Goal: Navigation & Orientation: Understand site structure

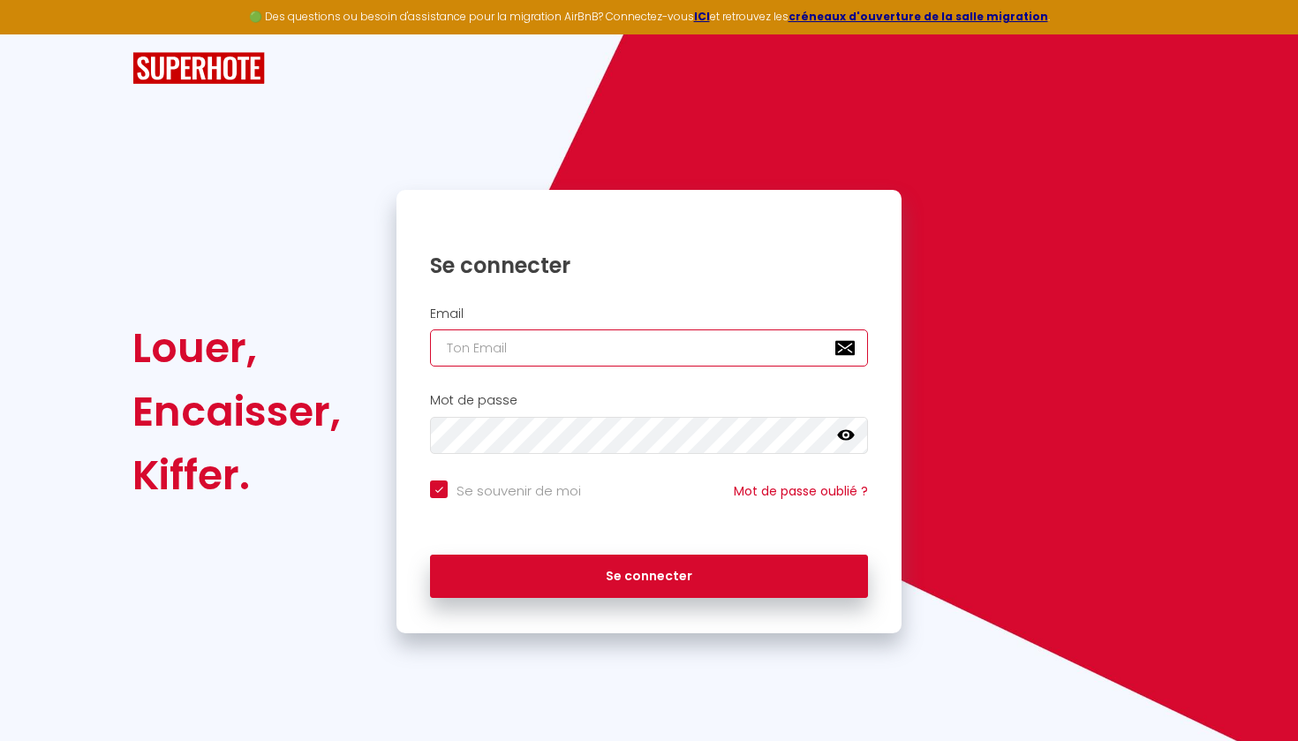
type input "[EMAIL_ADDRESS][DOMAIN_NAME]"
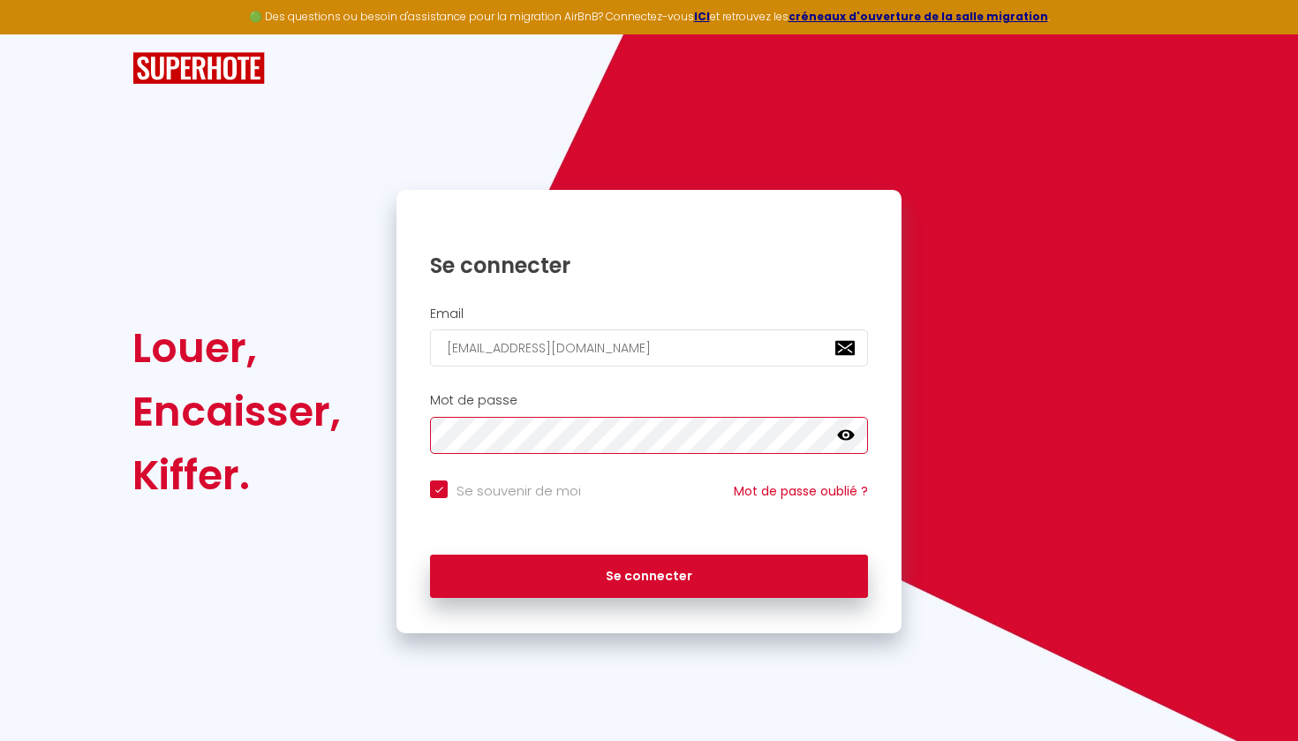
click at [649, 573] on button "Se connecter" at bounding box center [649, 576] width 438 height 44
checkbox input "true"
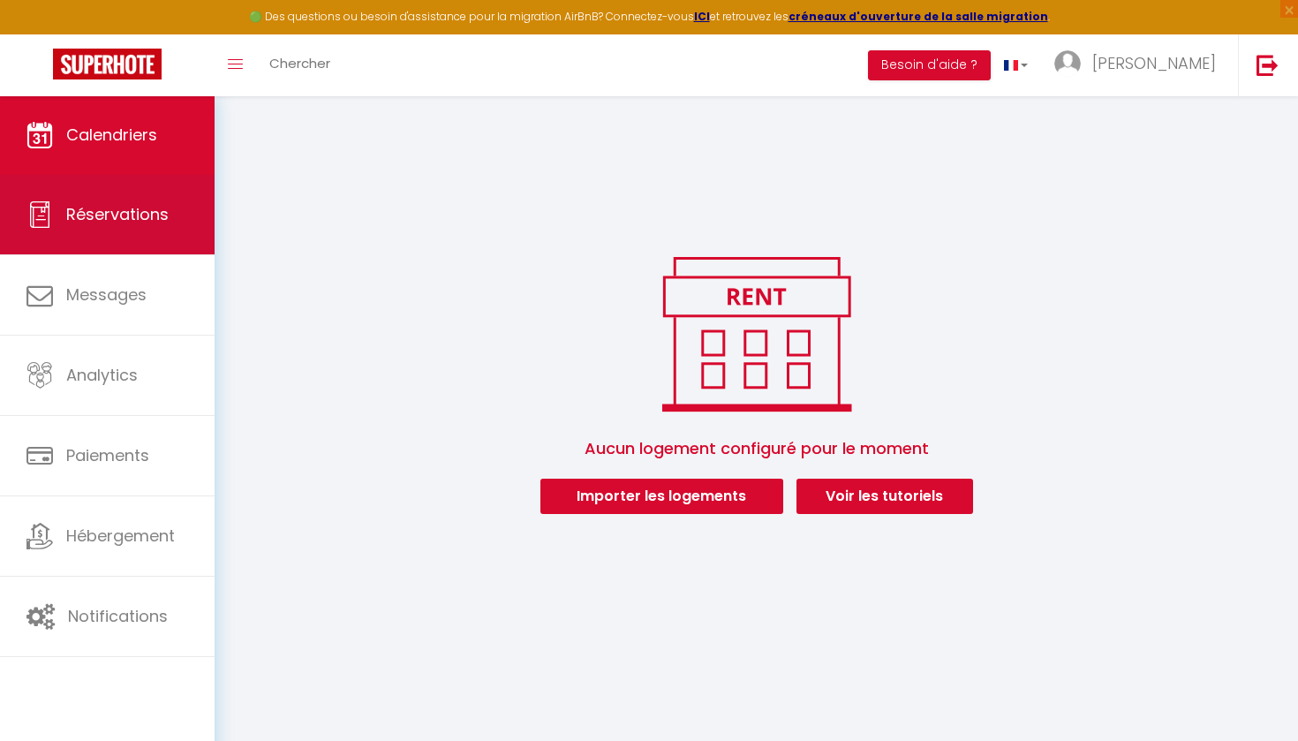
click at [116, 222] on span "Réservations" at bounding box center [117, 214] width 102 height 22
select select "not_cancelled"
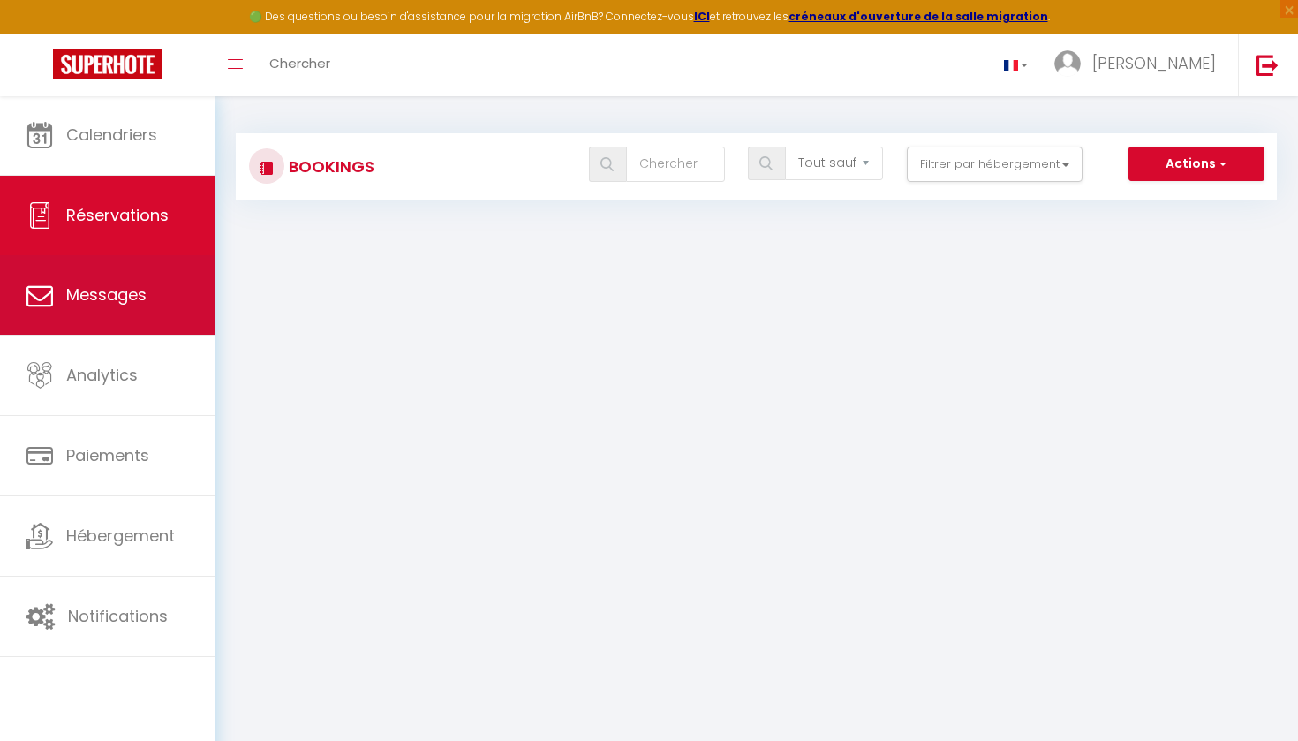
click at [113, 317] on link "Messages" at bounding box center [107, 294] width 215 height 79
select select "message"
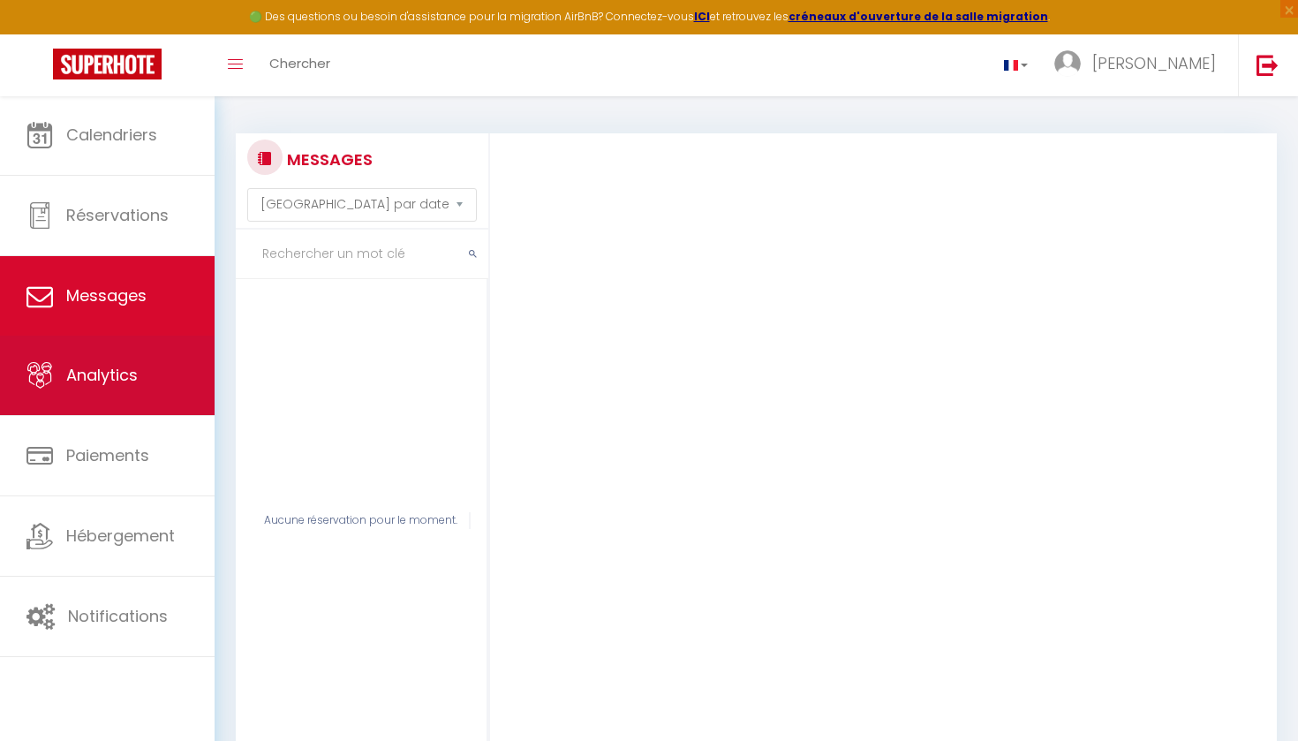
click at [115, 406] on link "Analytics" at bounding box center [107, 374] width 215 height 79
select select "2025"
select select "9"
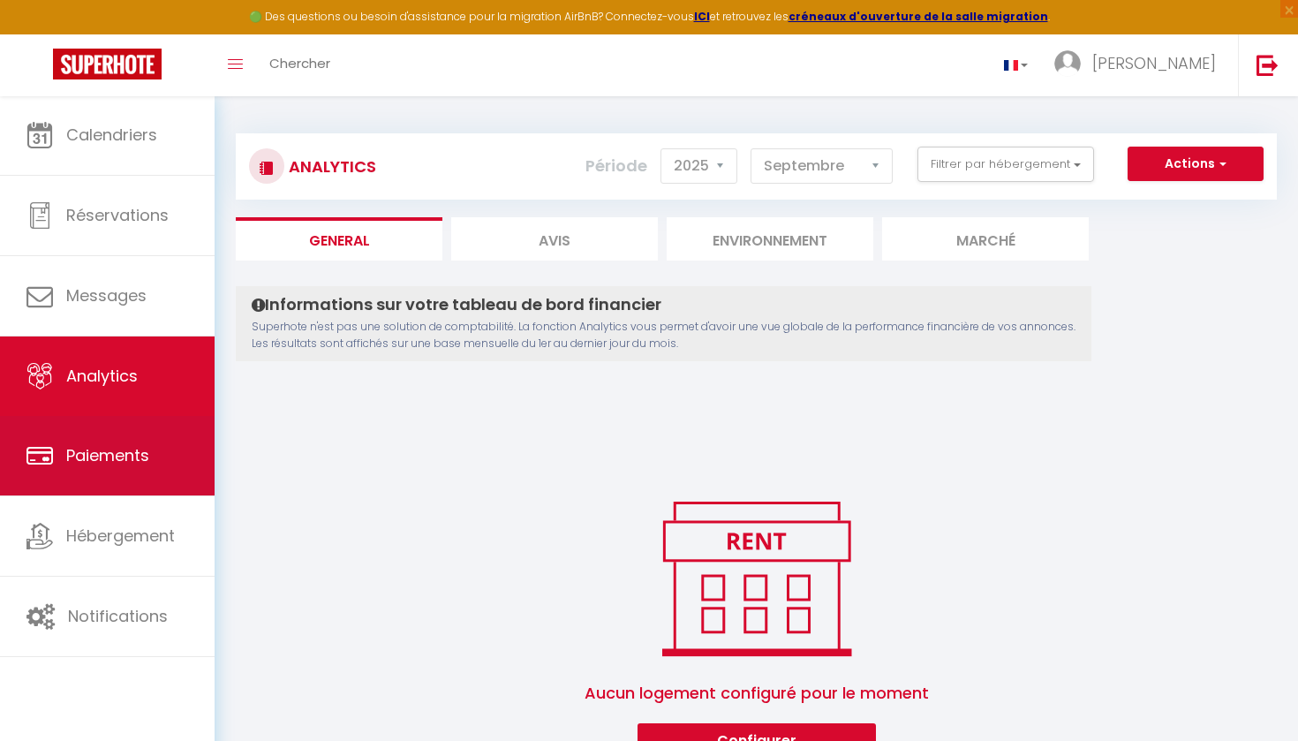
click at [119, 442] on link "Paiements" at bounding box center [107, 455] width 215 height 79
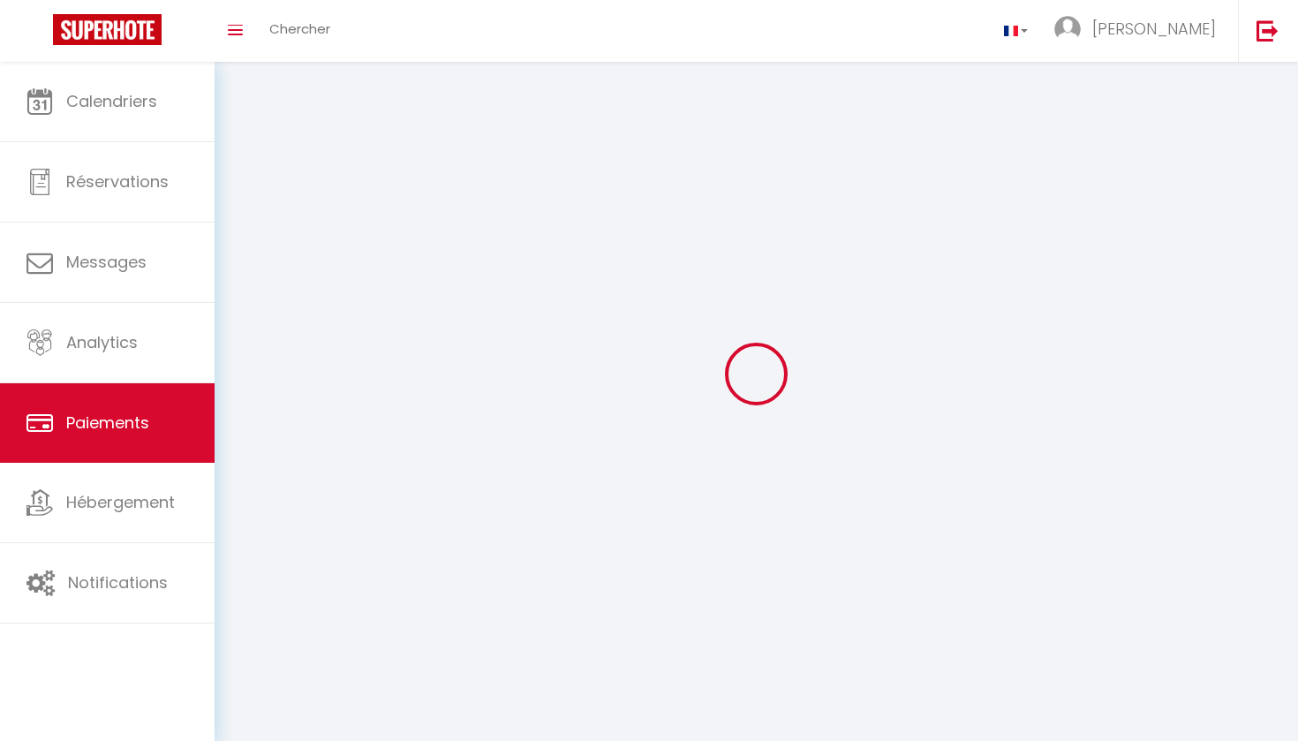
select select "2"
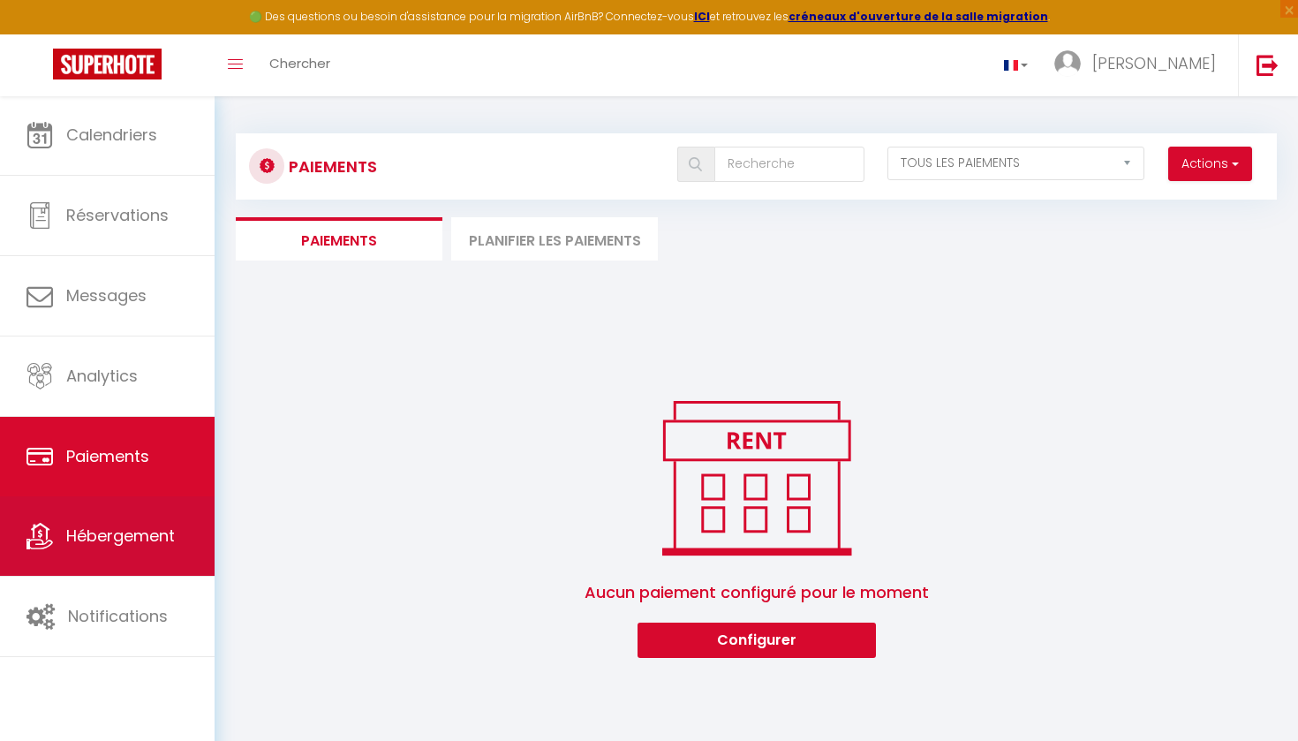
click at [112, 536] on span "Hébergement" at bounding box center [120, 535] width 109 height 22
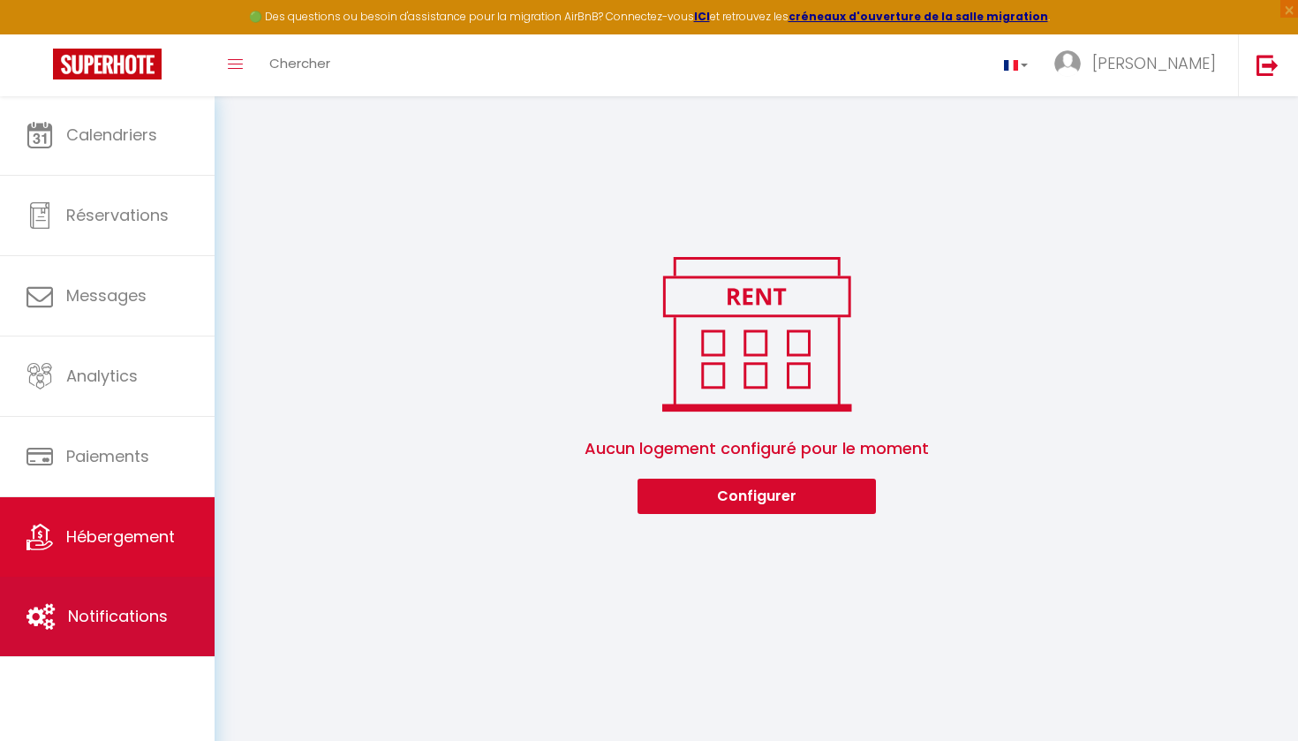
click at [111, 607] on span "Notifications" at bounding box center [118, 616] width 100 height 22
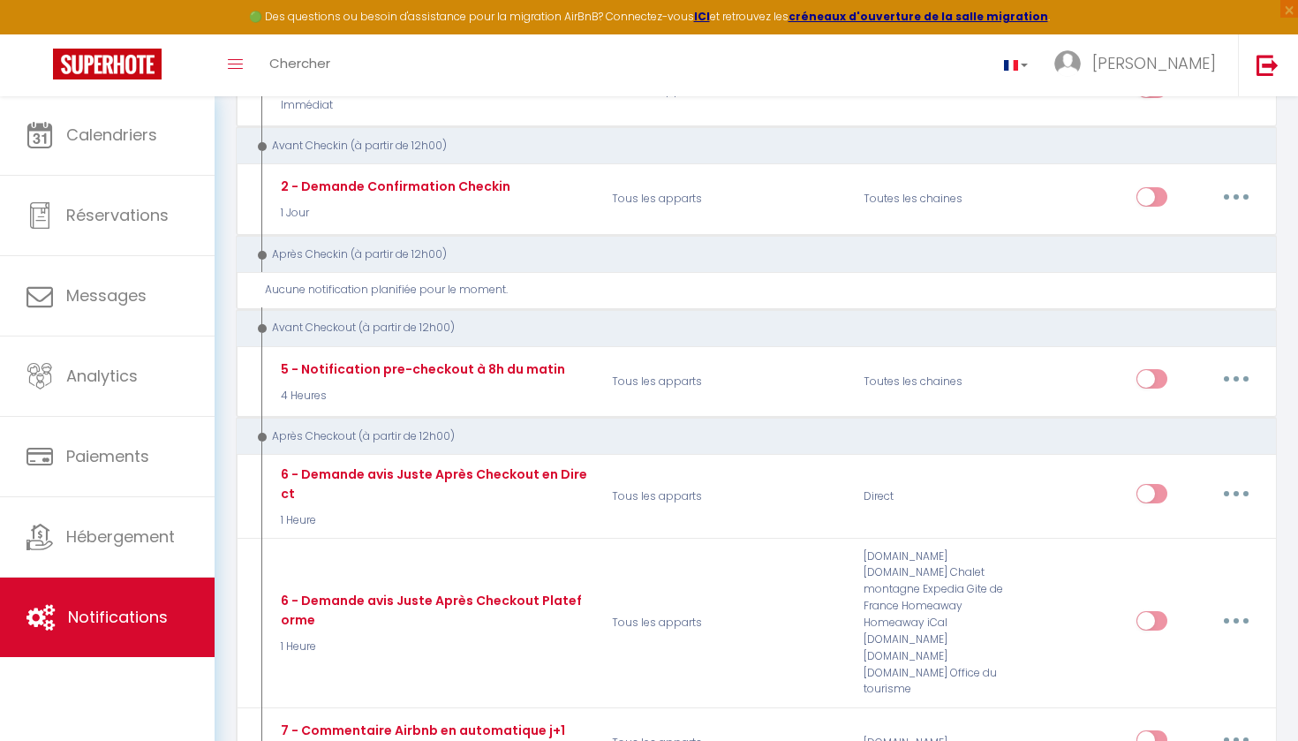
scroll to position [358, 0]
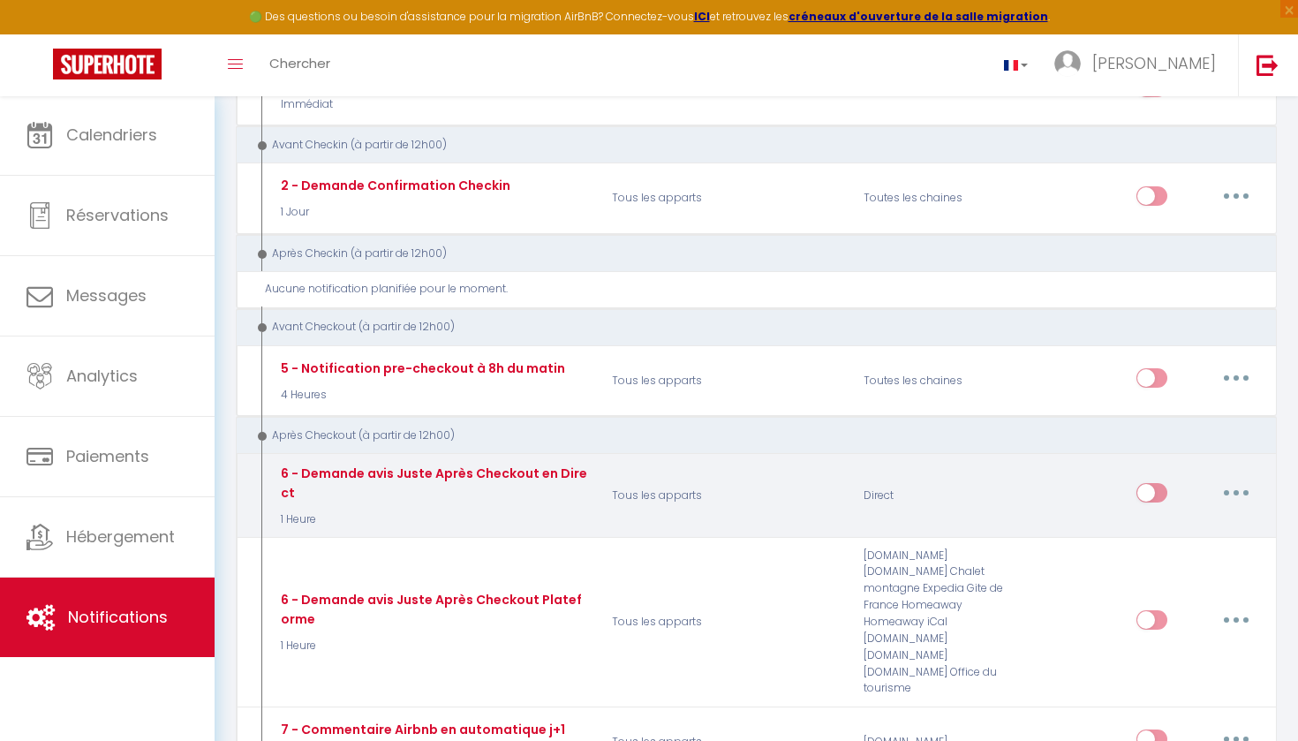
click at [1153, 483] on input "checkbox" at bounding box center [1151, 496] width 31 height 26
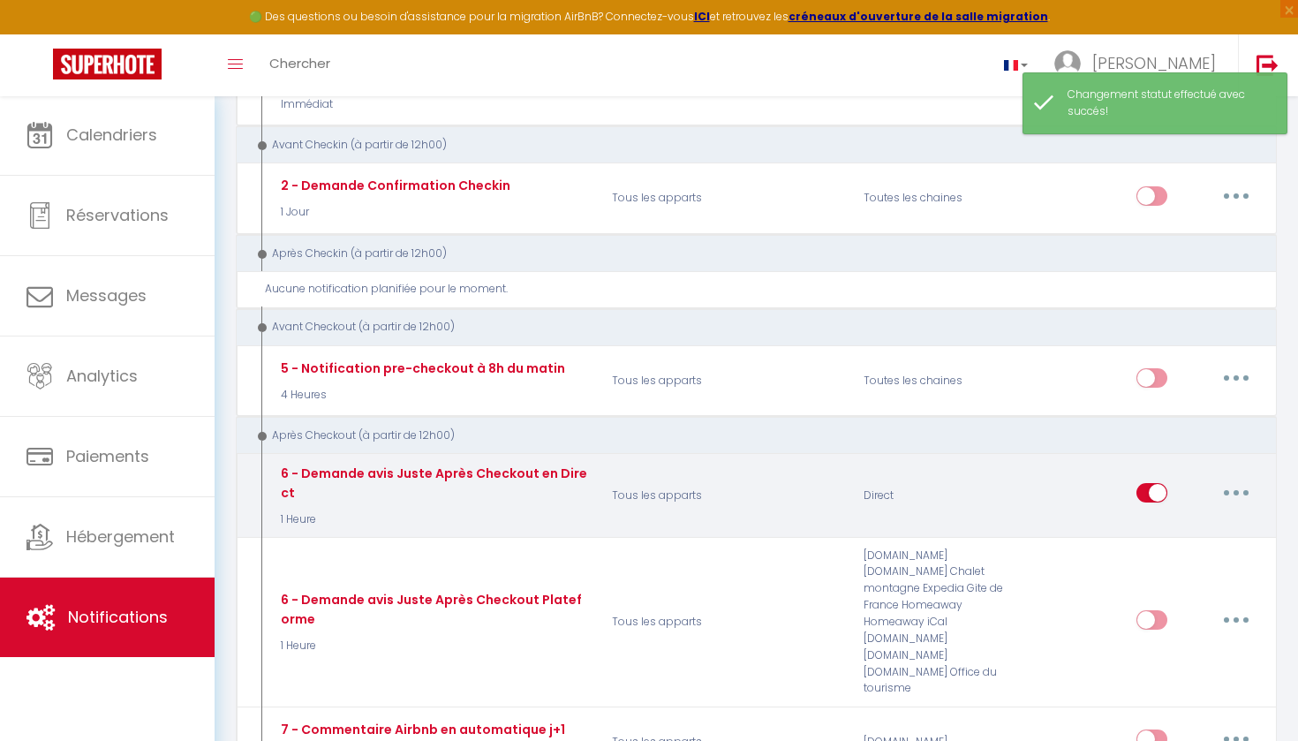
click at [1153, 483] on input "checkbox" at bounding box center [1151, 496] width 31 height 26
checkbox input "false"
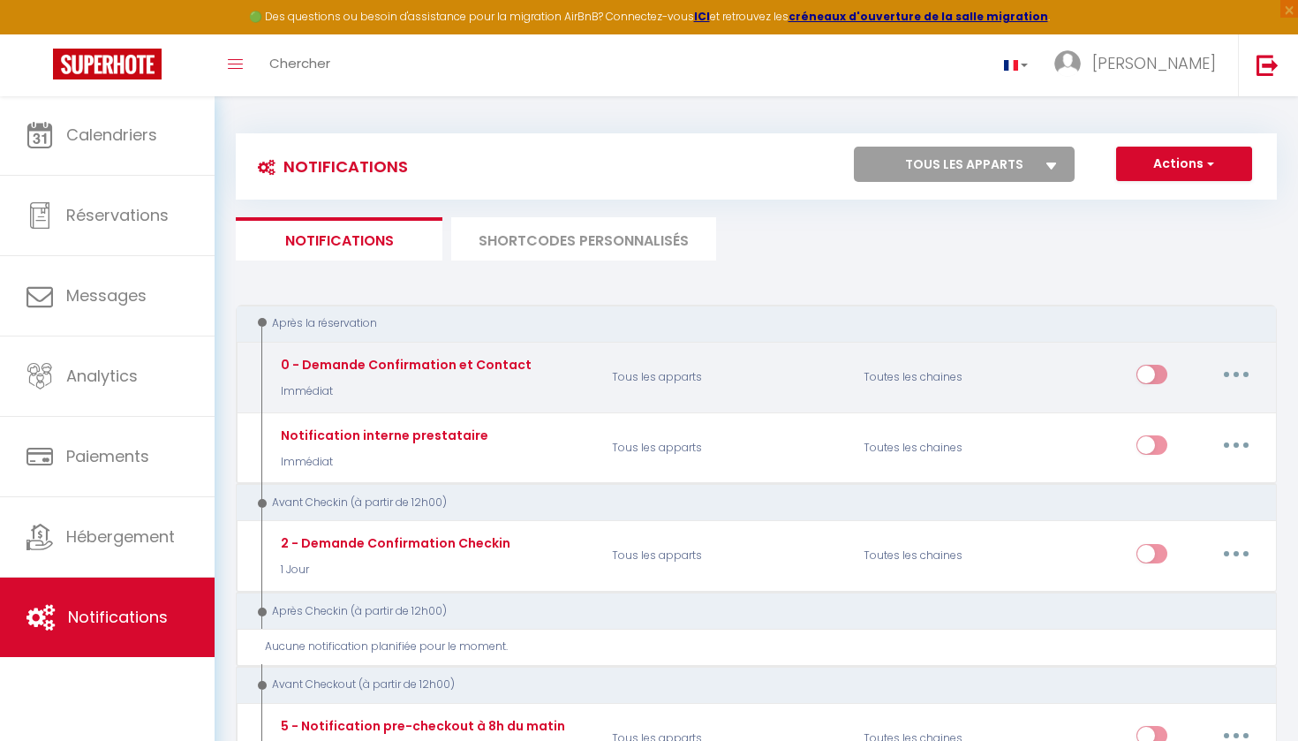
scroll to position [0, 0]
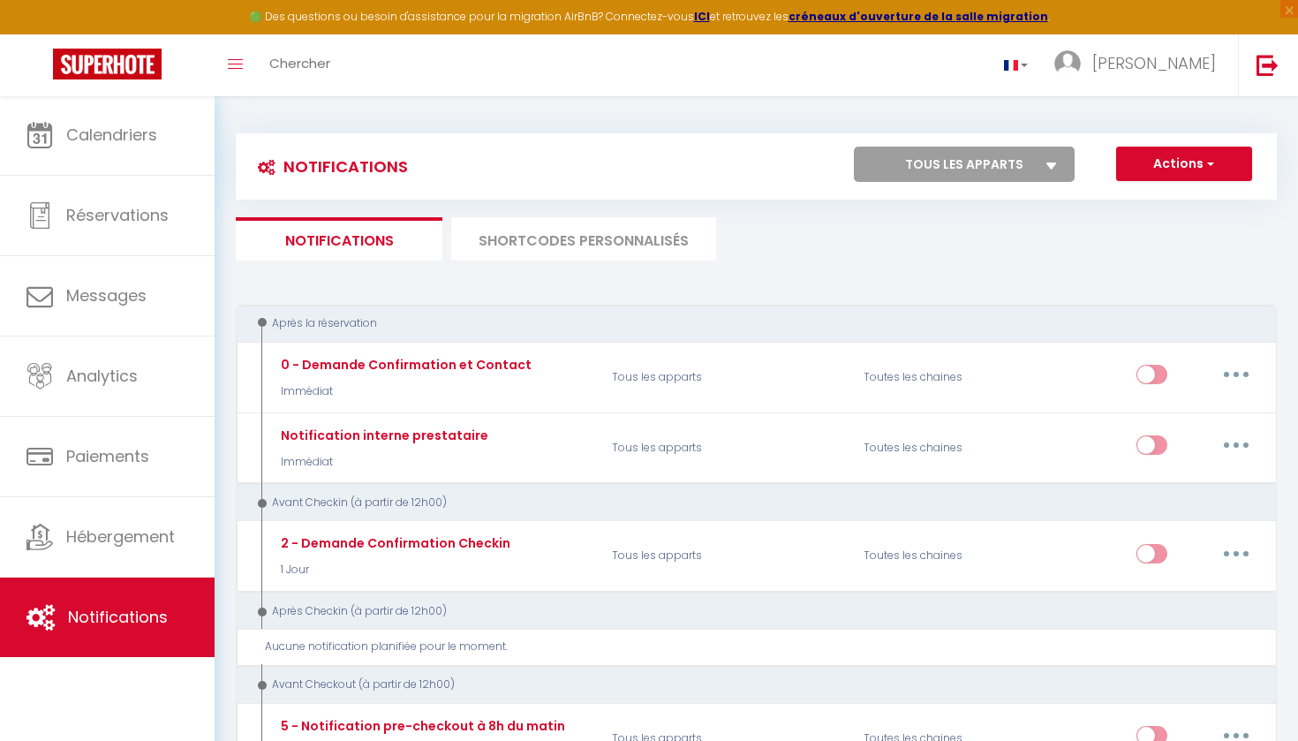
click at [602, 235] on li "SHORTCODES PERSONNALISÉS" at bounding box center [583, 238] width 265 height 43
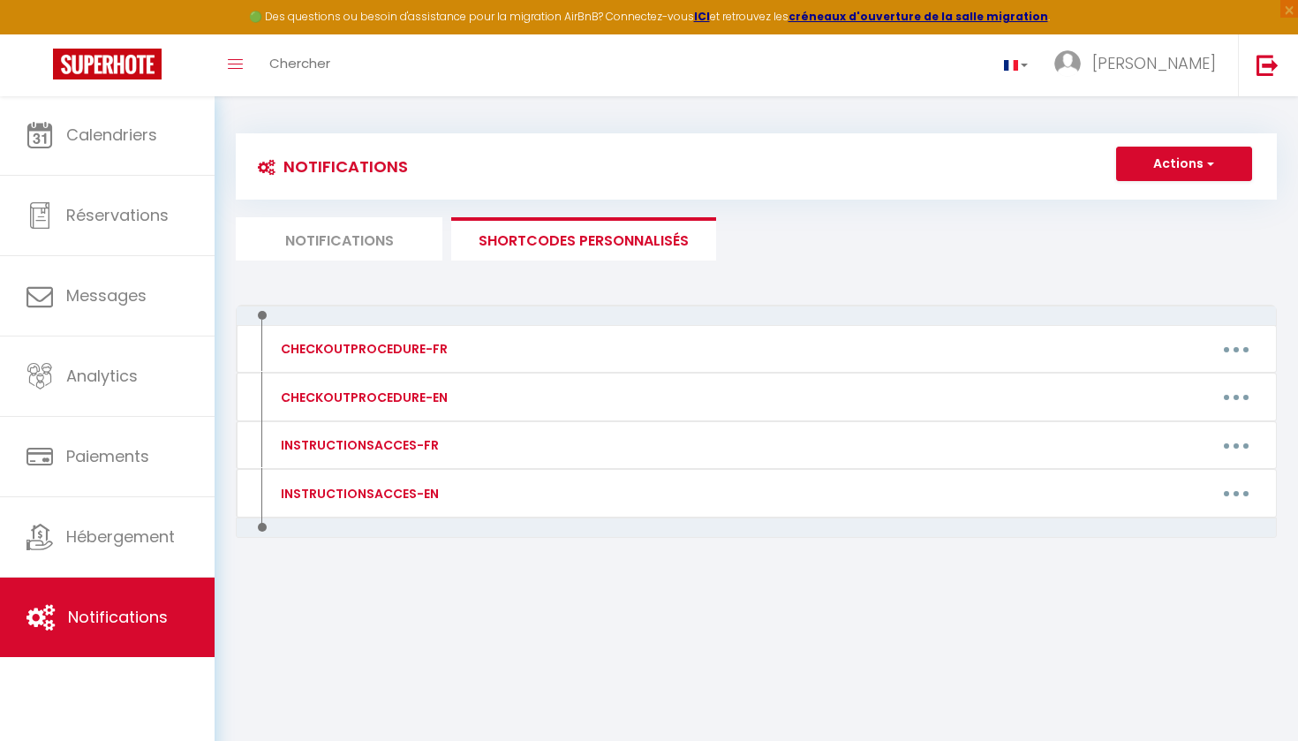
click at [382, 245] on li "Notifications" at bounding box center [339, 238] width 207 height 43
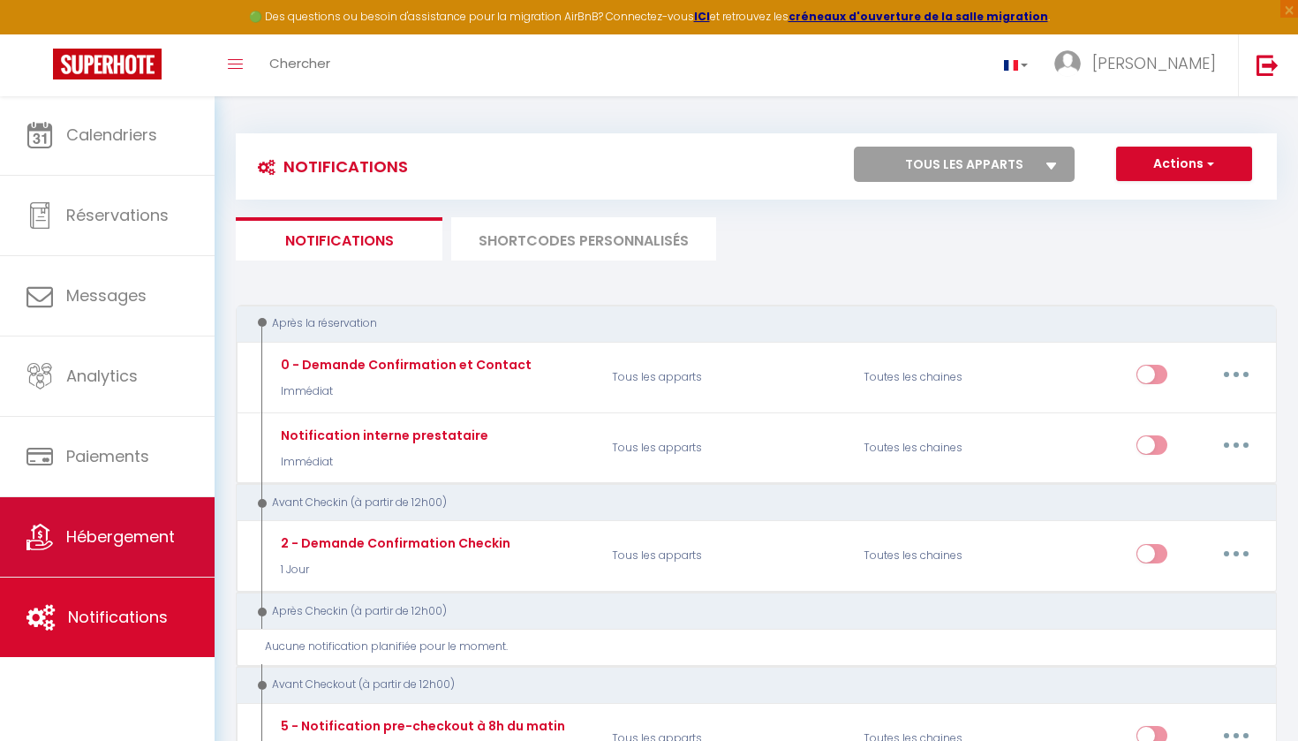
click at [108, 562] on link "Hébergement" at bounding box center [107, 536] width 215 height 79
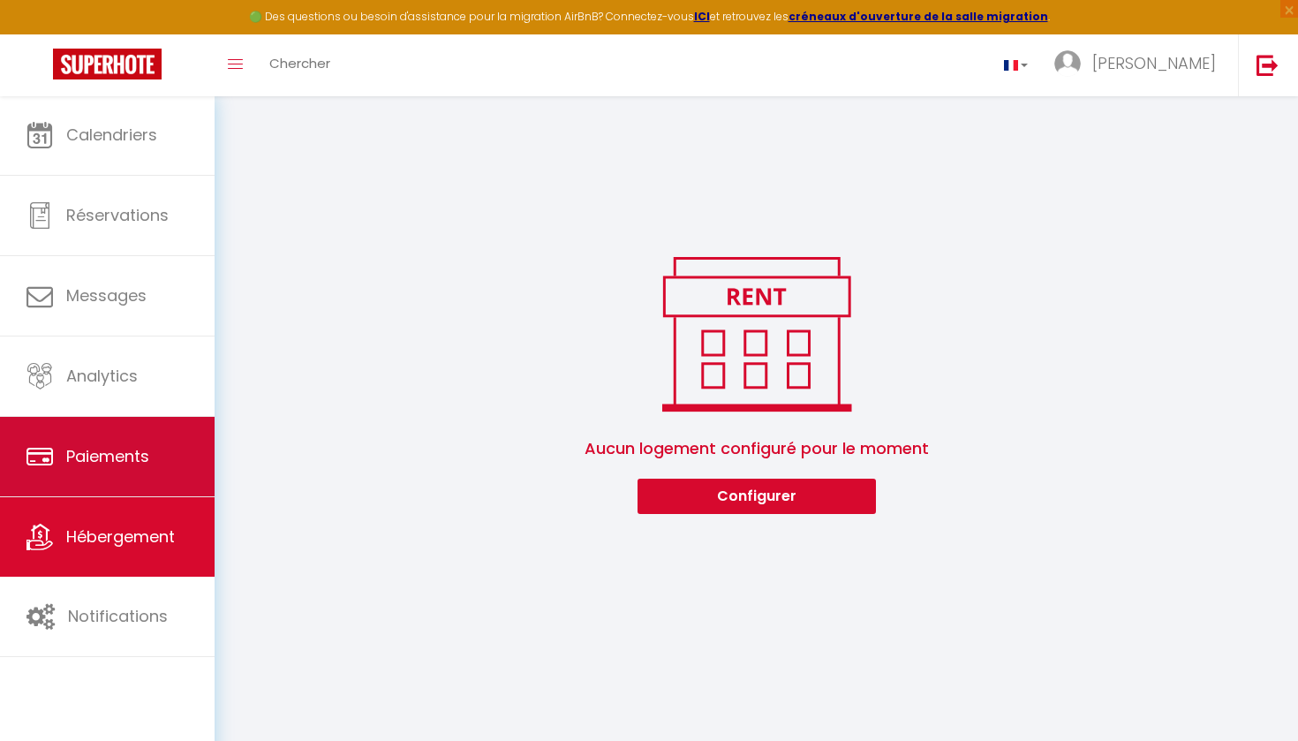
click at [129, 442] on link "Paiements" at bounding box center [107, 456] width 215 height 79
select select "2"
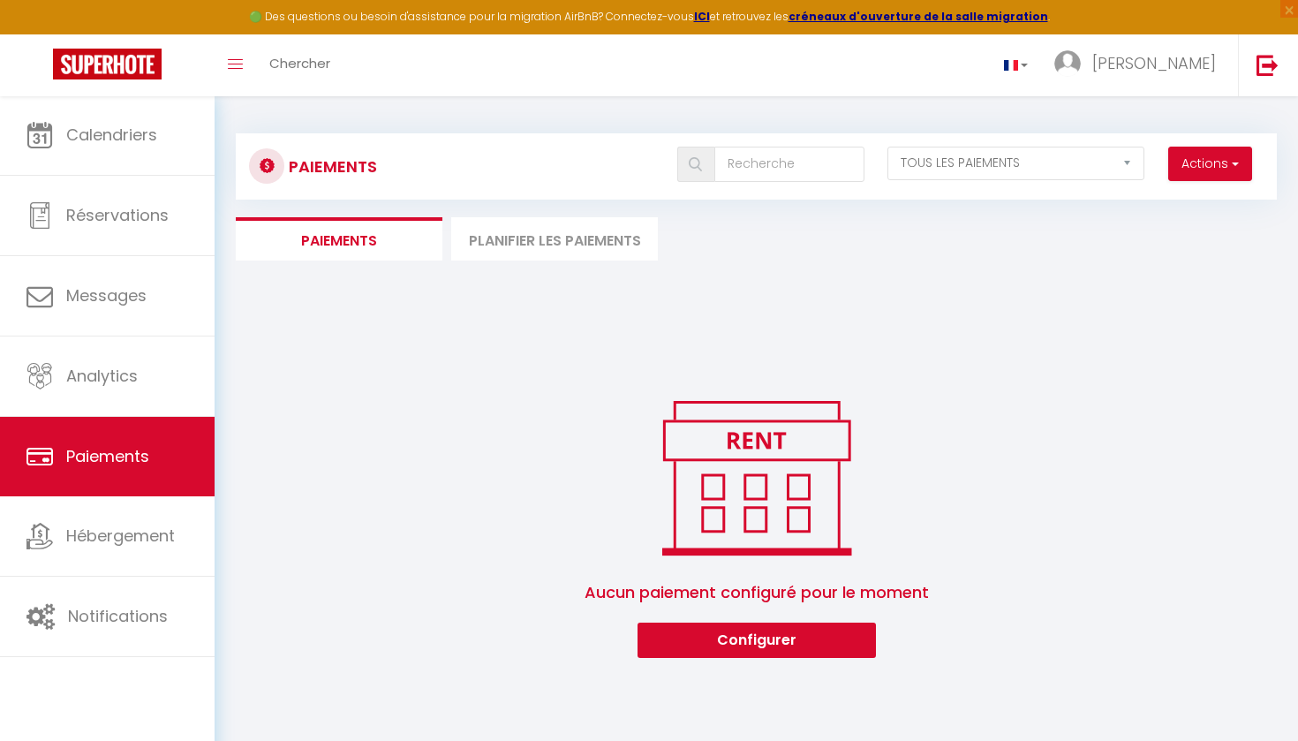
click at [531, 225] on li "Planifier les paiements" at bounding box center [554, 238] width 207 height 43
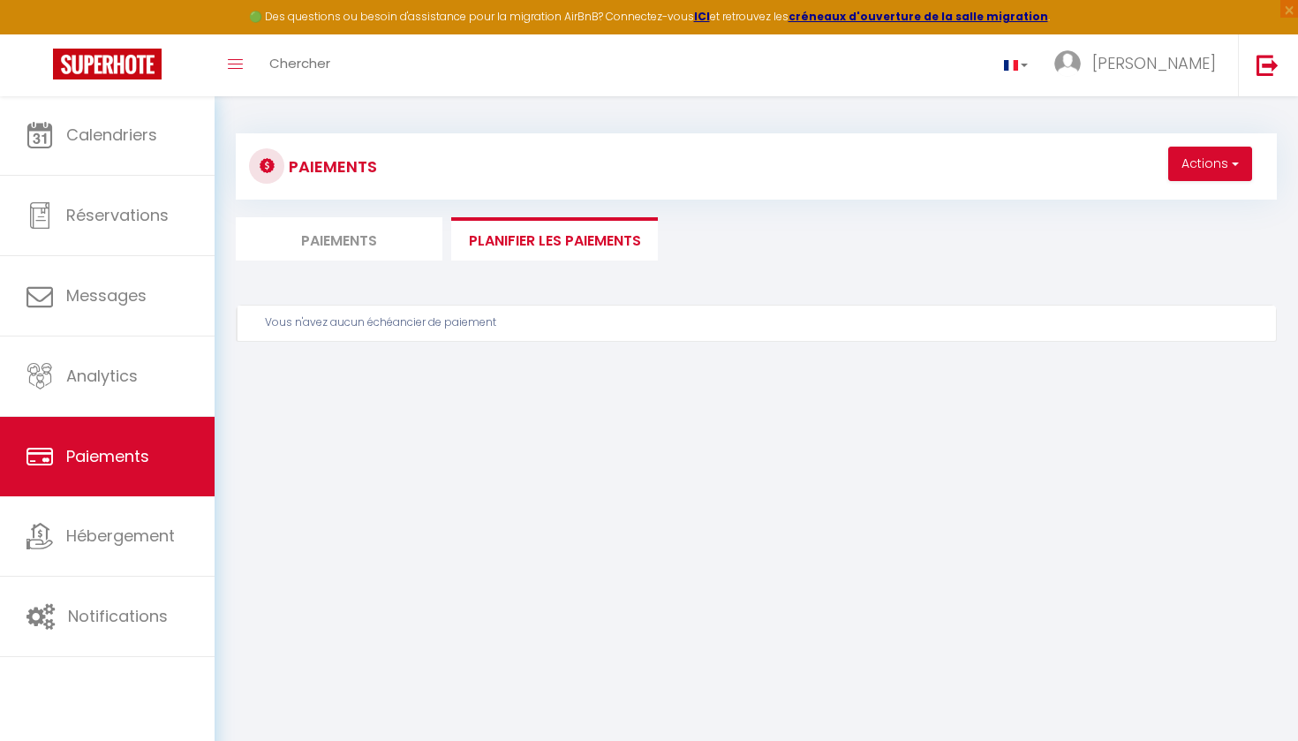
click at [347, 243] on li "Paiements" at bounding box center [339, 238] width 207 height 43
select select "2"
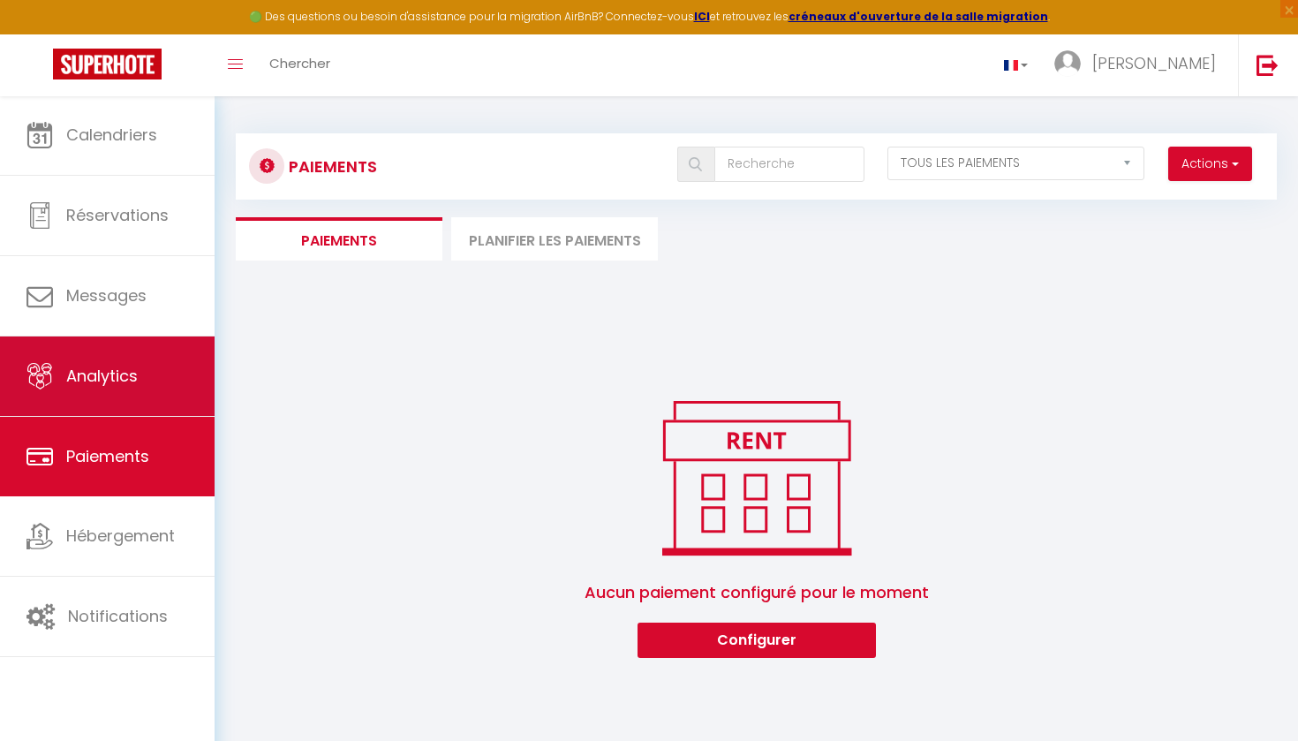
click at [157, 374] on link "Analytics" at bounding box center [107, 375] width 215 height 79
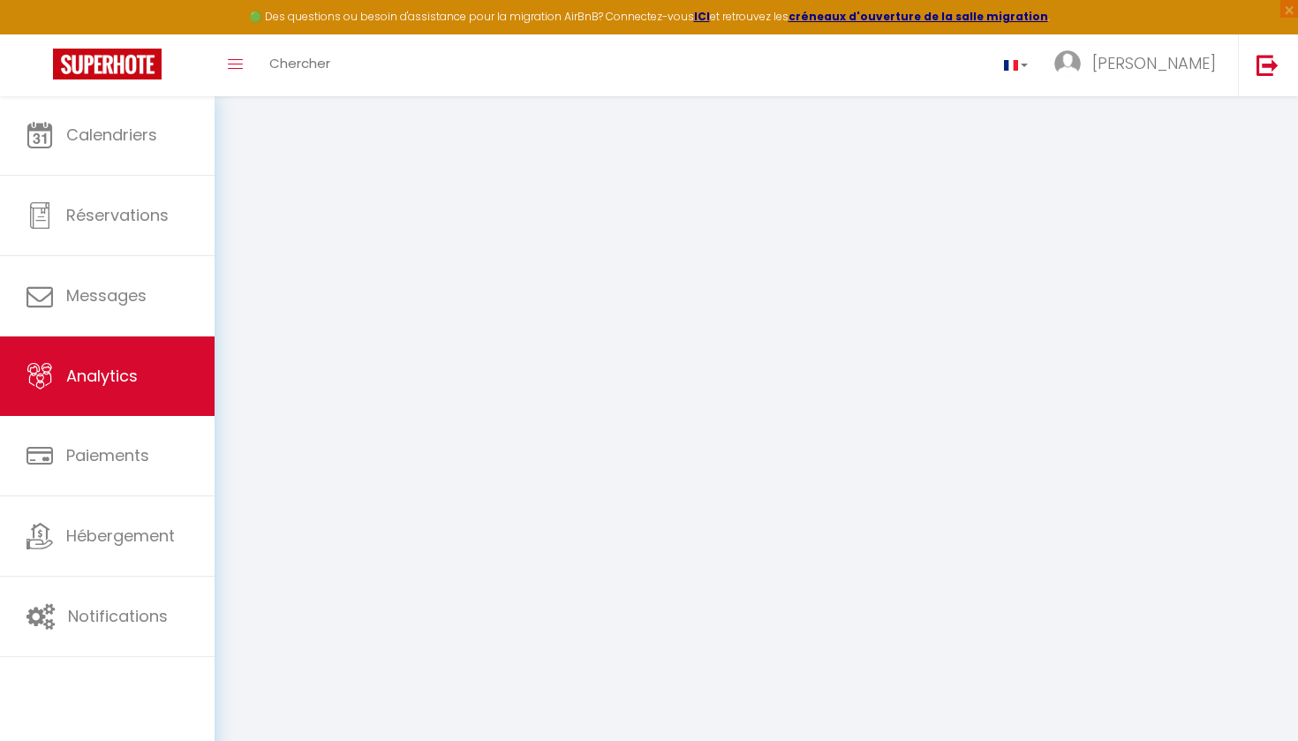
select select "2025"
select select "9"
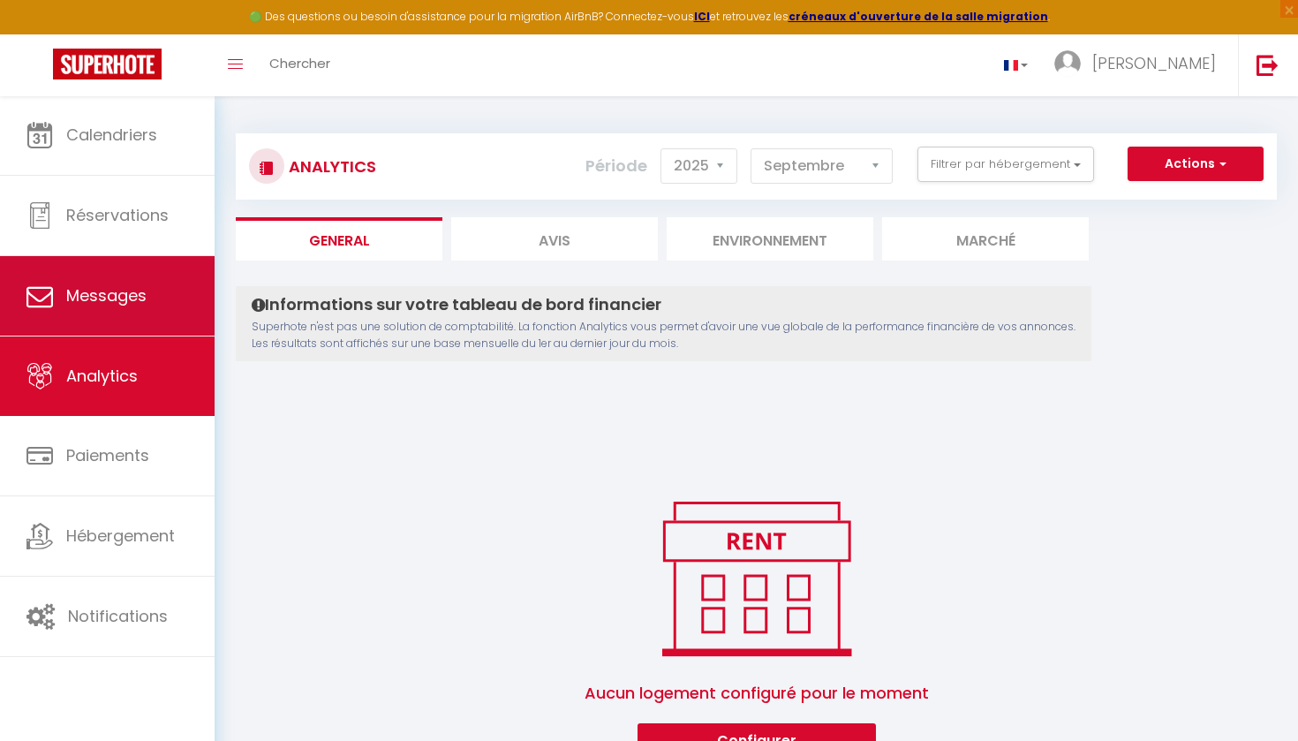
click at [162, 293] on link "Messages" at bounding box center [107, 295] width 215 height 79
select select "message"
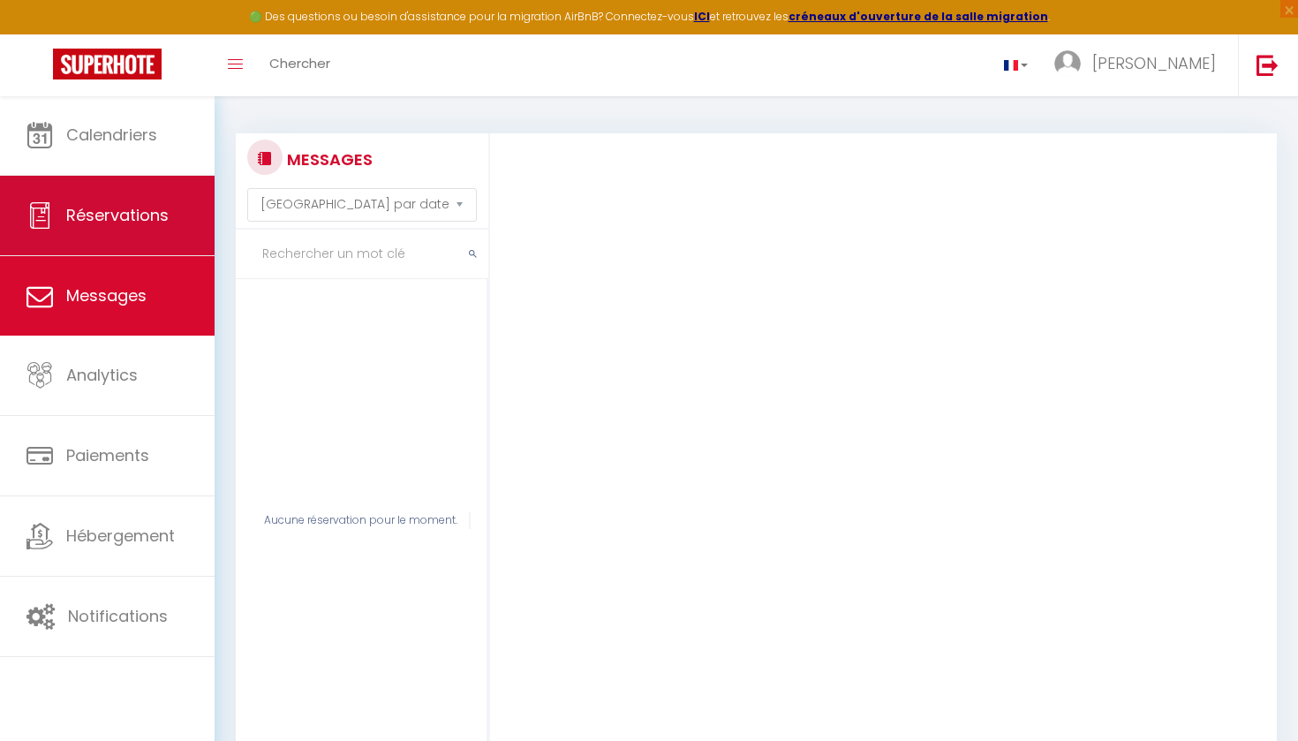
click at [166, 210] on span "Réservations" at bounding box center [117, 215] width 102 height 22
select select "not_cancelled"
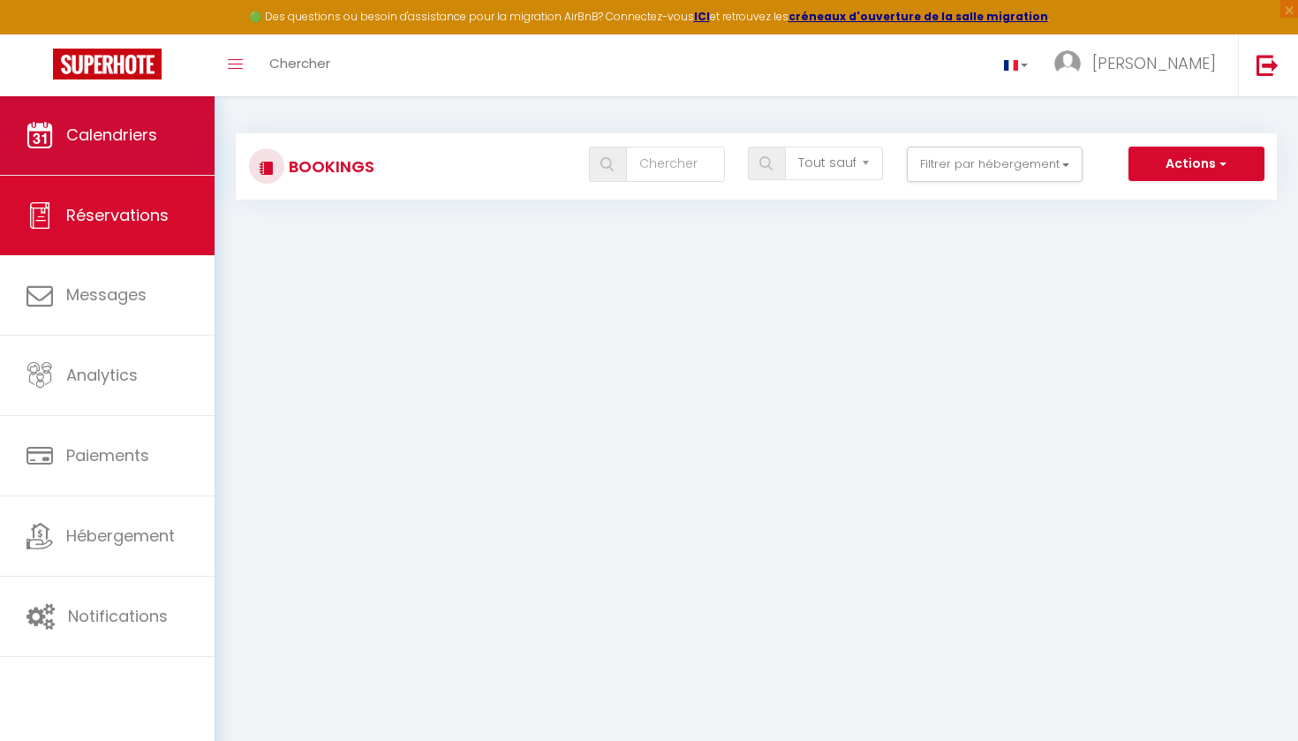
click at [164, 136] on link "Calendriers" at bounding box center [107, 134] width 215 height 79
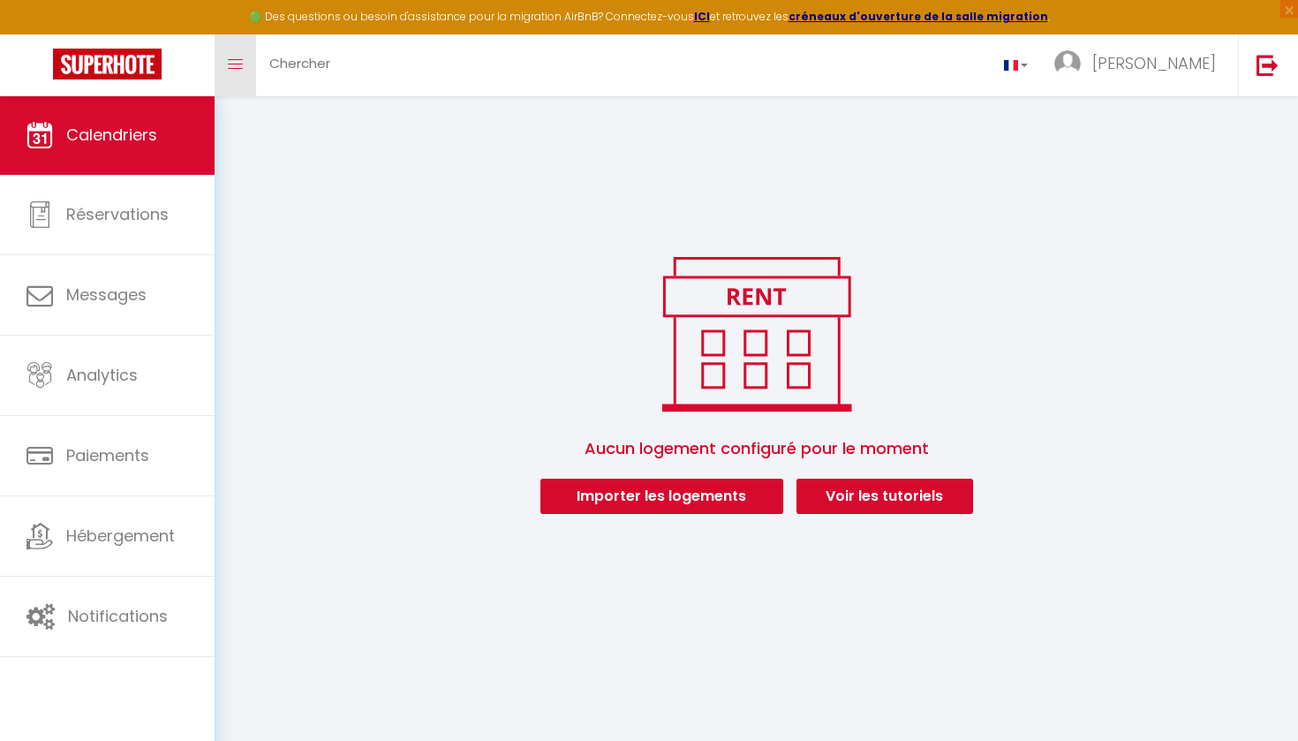
click at [230, 72] on link "Toggle menubar" at bounding box center [235, 65] width 41 height 62
click at [327, 49] on link "Chercher" at bounding box center [299, 65] width 87 height 62
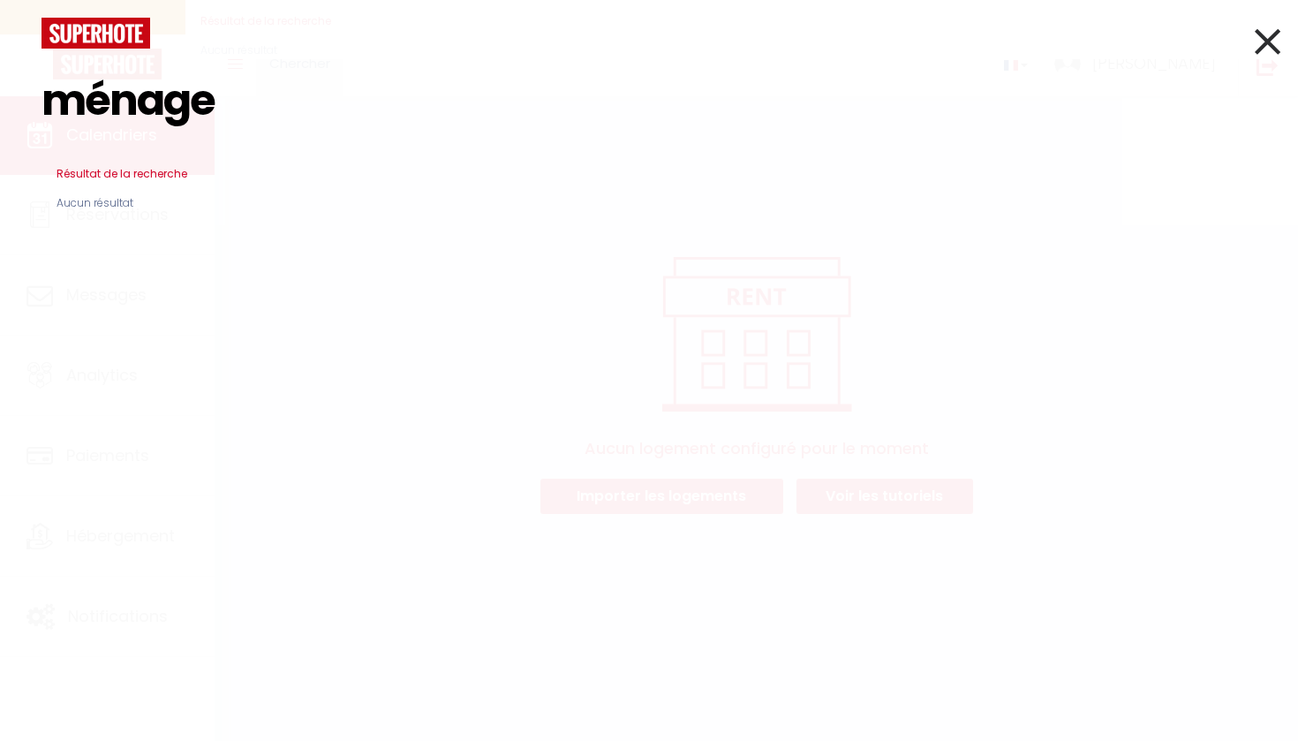
type input "ménage"
click at [1263, 60] on icon at bounding box center [1267, 41] width 26 height 44
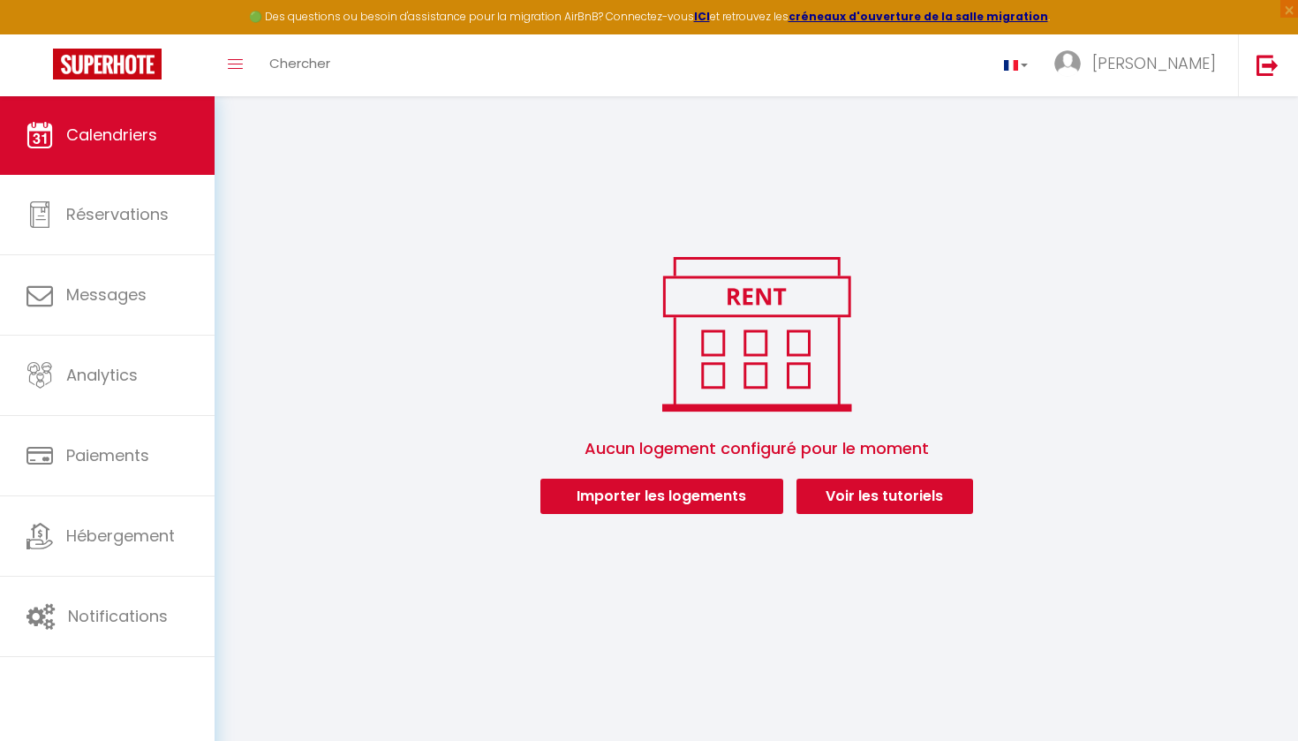
click at [885, 490] on link "Voir les tutoriels" at bounding box center [884, 495] width 177 height 35
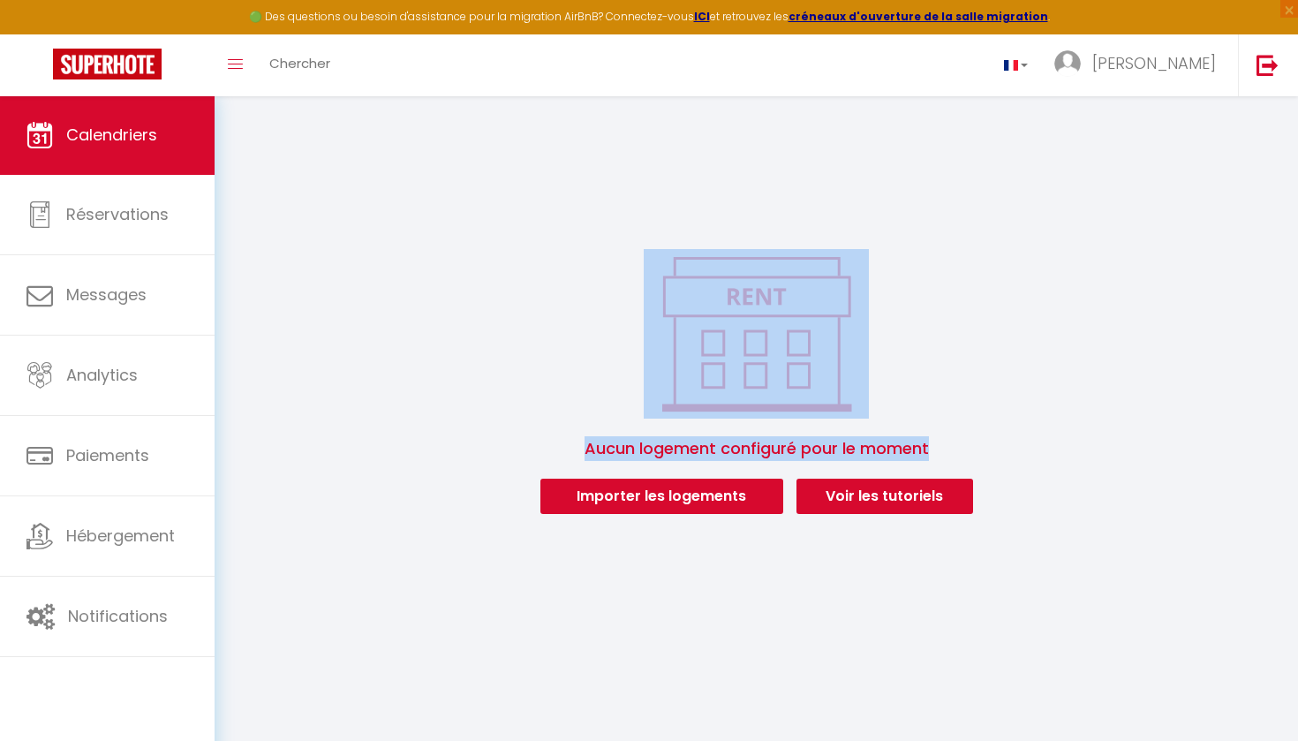
drag, startPoint x: 412, startPoint y: 200, endPoint x: 1077, endPoint y: 621, distance: 786.5
click at [1077, 621] on body "🟢 Des questions ou besoin d'assistance pour la migration AirBnB? Connectez-vous…" at bounding box center [649, 465] width 1298 height 741
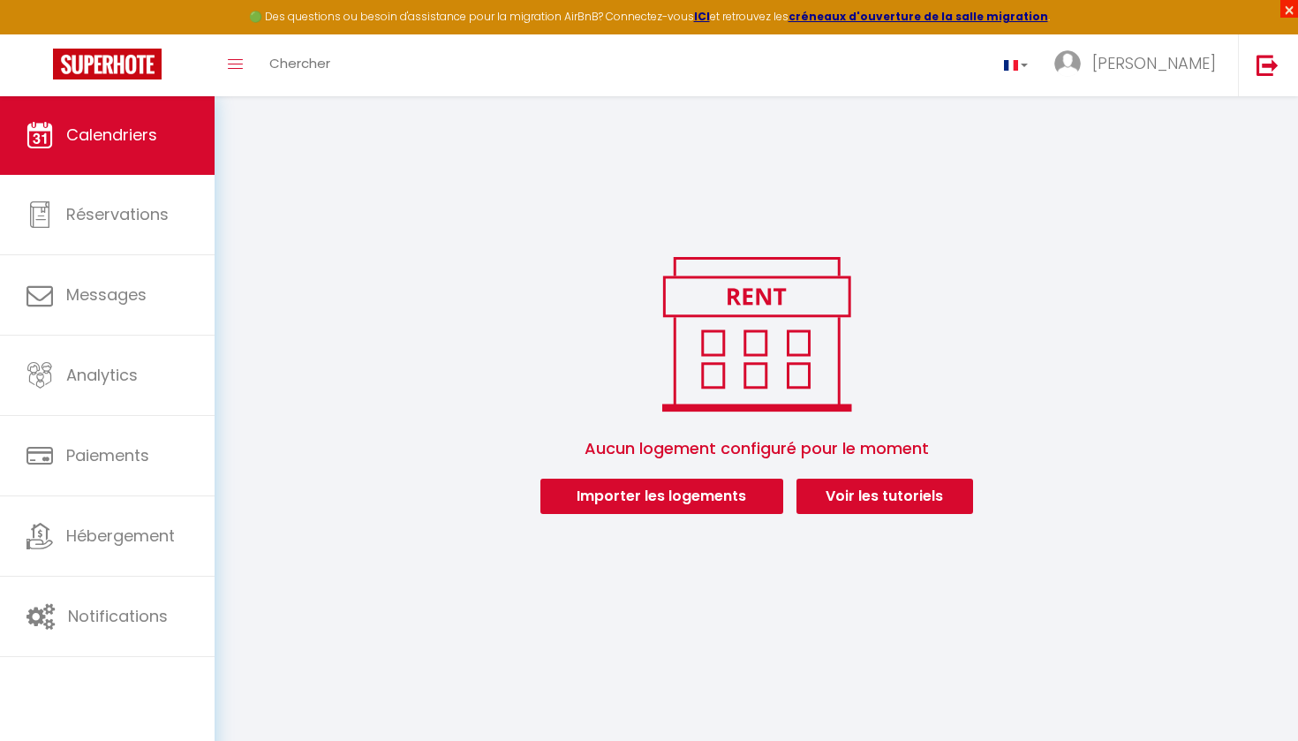
click at [1287, 16] on span "×" at bounding box center [1289, 9] width 18 height 18
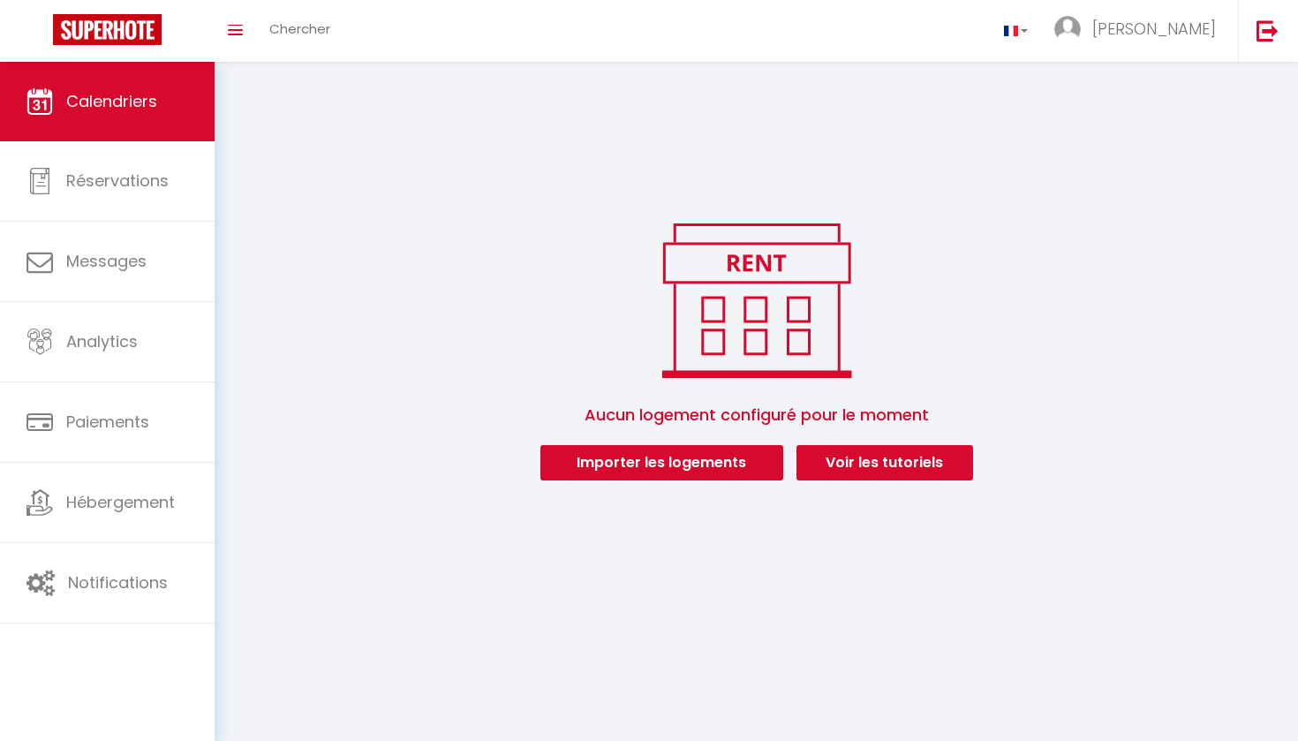
click at [882, 449] on link "Voir les tutoriels" at bounding box center [884, 462] width 177 height 35
